Goal: Find specific page/section: Find specific page/section

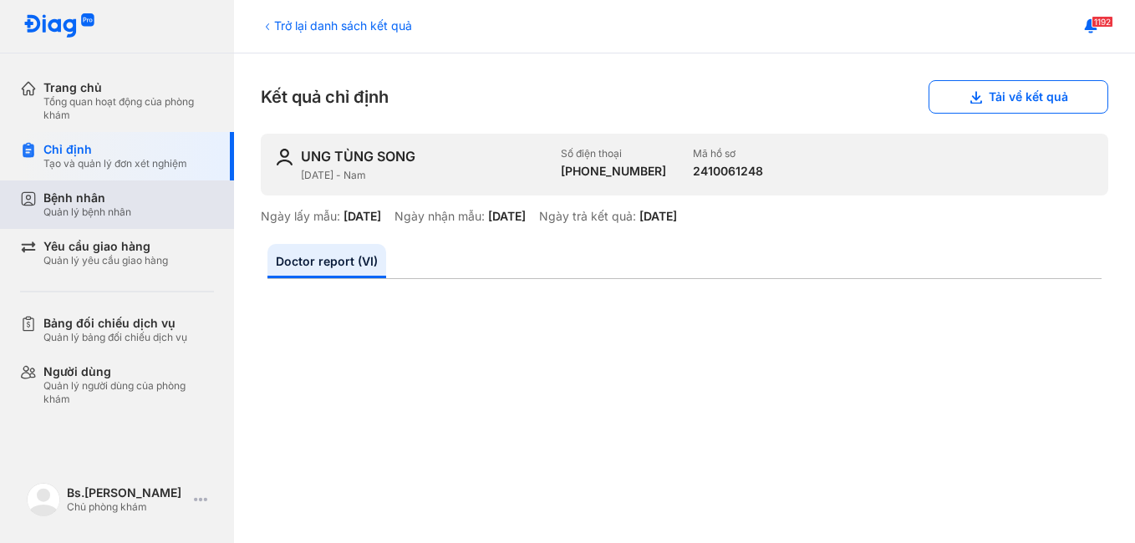
click at [148, 202] on div "Bệnh nhân Quản lý bệnh nhân" at bounding box center [128, 205] width 170 height 28
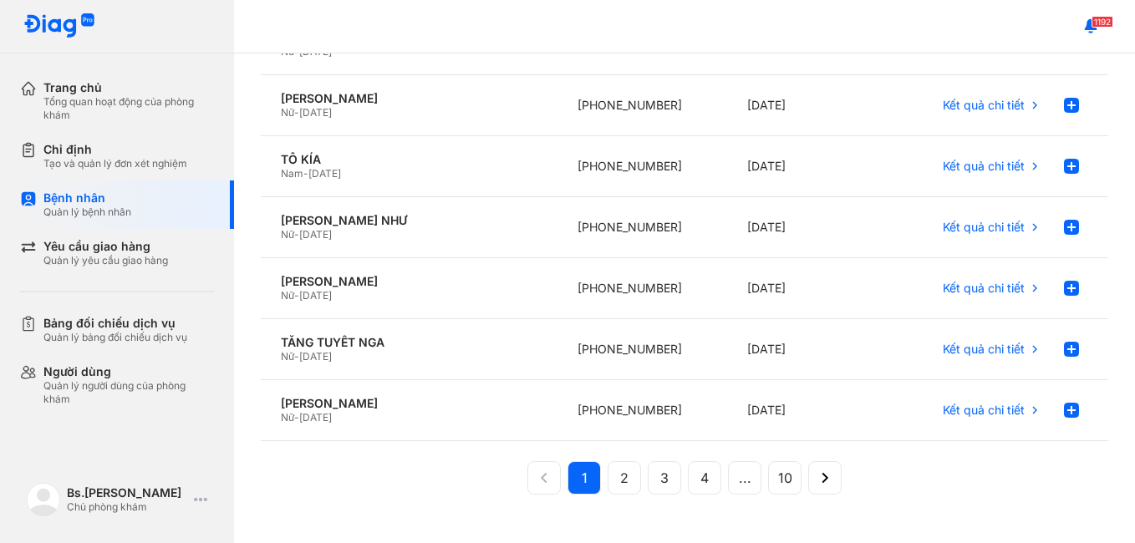
scroll to position [389, 0]
